Goal: Information Seeking & Learning: Check status

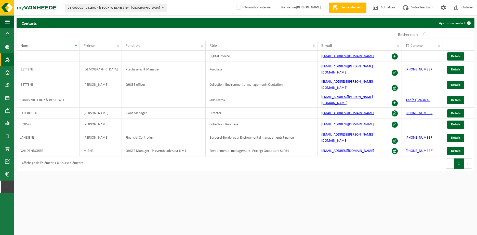
click at [161, 6] on button "01-000001 - VILLEROY & BOCH WELLNESS NV - ROESELARE" at bounding box center [116, 8] width 102 height 8
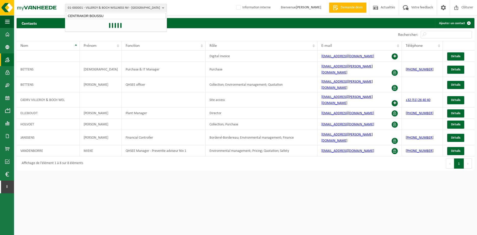
type input "CENTRAKOR BOUSSU"
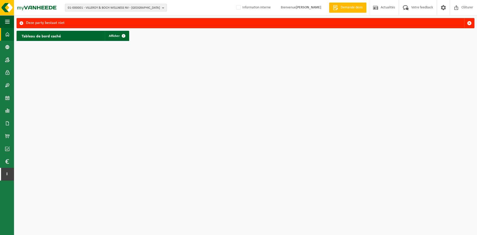
click at [161, 8] on button "01-000001 - VILLEROY & BOCH WELLNESS NV - ROESELARE" at bounding box center [116, 8] width 102 height 8
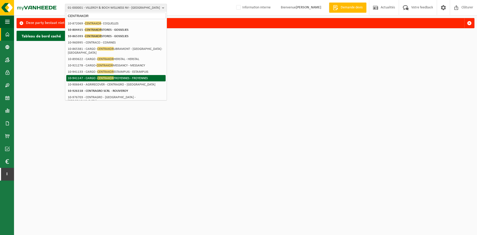
scroll to position [25, 0]
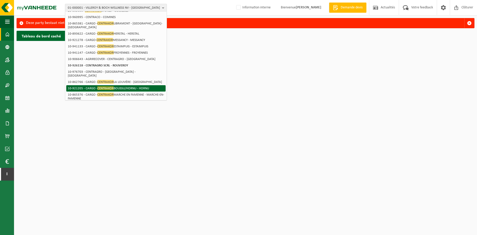
type input "CENTRAKOR"
click at [130, 85] on li "10-921205 - CARGO - CENTRAKOR BOUSSU/HORNU - HORNU" at bounding box center [115, 88] width 99 height 6
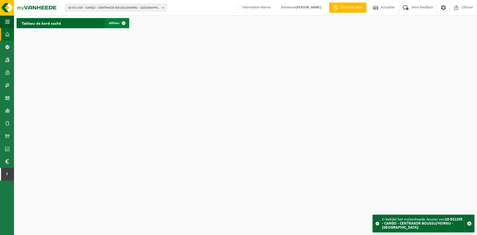
click at [118, 24] on span at bounding box center [123, 23] width 10 height 10
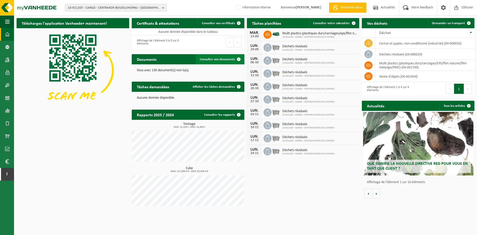
click at [238, 59] on span at bounding box center [238, 59] width 10 height 10
click at [239, 60] on span at bounding box center [238, 59] width 10 height 10
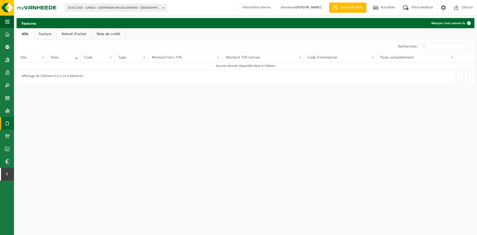
click at [53, 35] on link "Facture" at bounding box center [45, 34] width 23 height 12
click at [23, 34] on link "Alle" at bounding box center [25, 34] width 17 height 12
click at [48, 36] on link "Facture" at bounding box center [45, 34] width 23 height 12
click at [44, 58] on th "Site" at bounding box center [32, 58] width 30 height 10
click at [64, 36] on link "Relevé d'achat" at bounding box center [74, 34] width 35 height 12
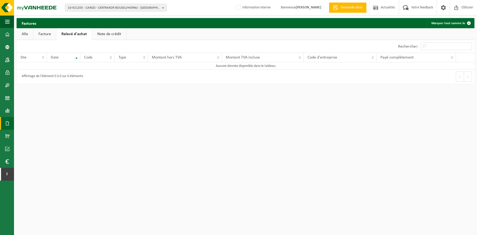
click at [115, 35] on link "Note de crédit" at bounding box center [109, 34] width 34 height 12
click at [23, 35] on link "Alle" at bounding box center [25, 34] width 17 height 12
click at [6, 159] on span at bounding box center [7, 161] width 4 height 13
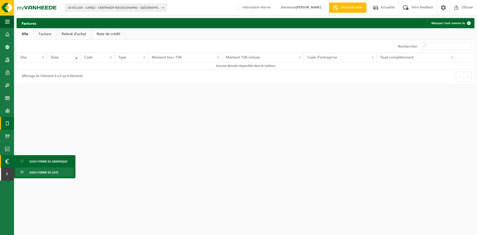
click at [35, 171] on span "Sous forme de liste" at bounding box center [44, 173] width 29 height 10
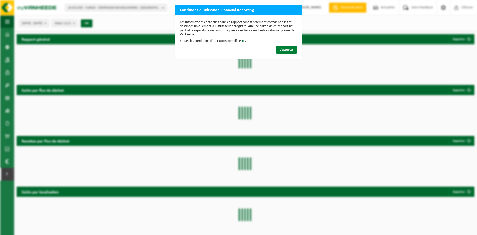
click at [288, 49] on span "J'accepte" at bounding box center [286, 49] width 12 height 3
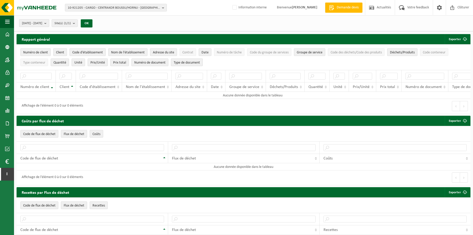
click at [49, 23] on button "2025-04-01 - 2025-09-23" at bounding box center [34, 23] width 30 height 8
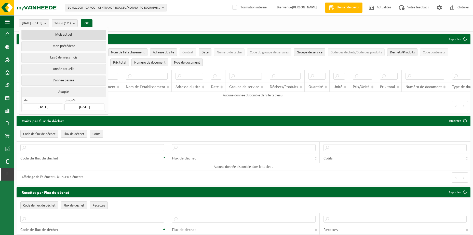
click at [66, 35] on button "Mois actuel" at bounding box center [63, 35] width 84 height 10
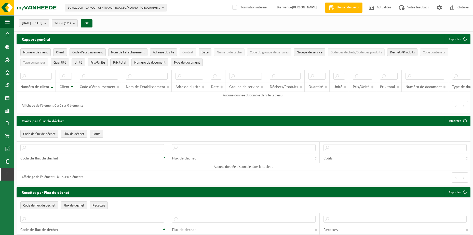
click at [49, 23] on b "submit" at bounding box center [46, 23] width 5 height 7
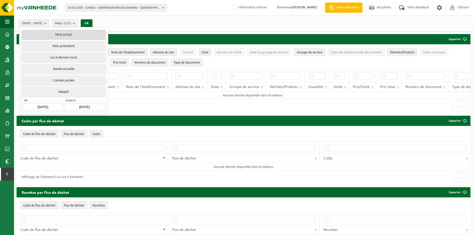
click at [52, 36] on button "Mois actuel" at bounding box center [63, 35] width 84 height 10
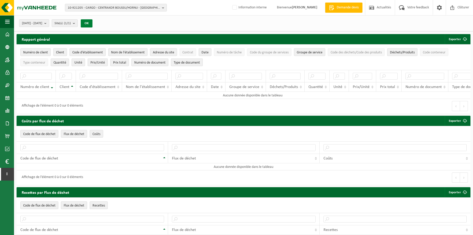
click at [92, 22] on button "OK" at bounding box center [87, 23] width 12 height 8
click at [6, 33] on span at bounding box center [7, 34] width 5 height 13
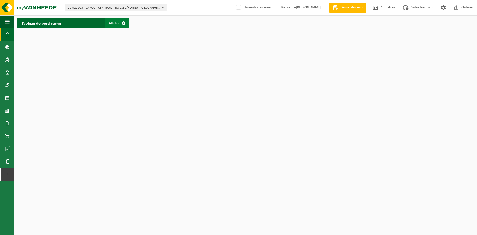
click at [124, 22] on span at bounding box center [123, 23] width 10 height 10
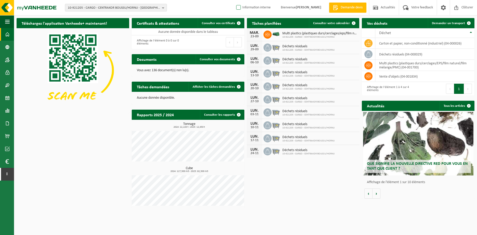
click at [253, 8] on label "Information interne" at bounding box center [252, 8] width 35 height 8
click at [234, 0] on input "Information interne" at bounding box center [234, 0] width 0 height 0
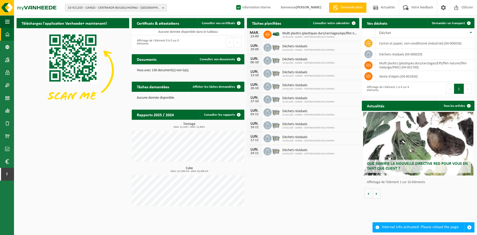
click at [253, 8] on label "Information interne" at bounding box center [252, 8] width 35 height 8
click at [234, 0] on input "Information interne" at bounding box center [234, 0] width 0 height 0
checkbox input "false"
click at [239, 58] on span at bounding box center [238, 59] width 10 height 10
